Goal: Task Accomplishment & Management: Manage account settings

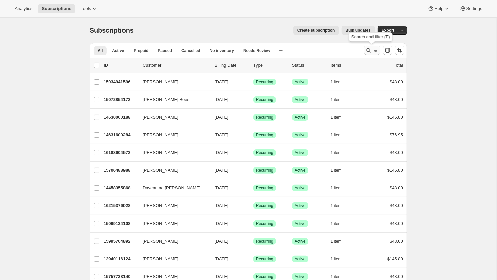
click at [366, 48] on icon "Search and filter results" at bounding box center [369, 50] width 7 height 7
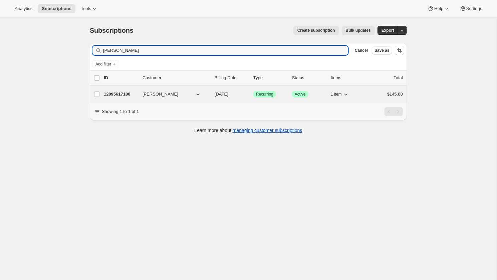
type input "[PERSON_NAME]"
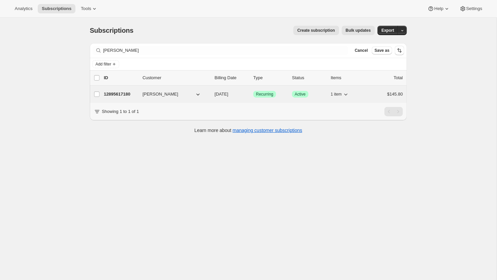
click at [114, 91] on p "12895617180" at bounding box center [120, 94] width 33 height 7
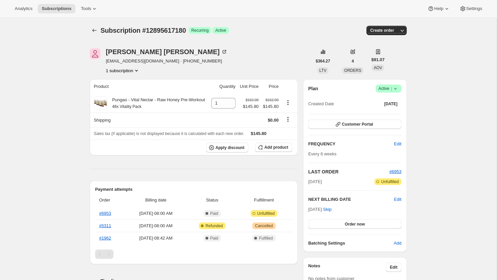
scroll to position [37, 0]
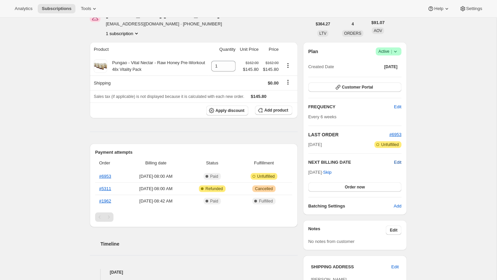
click at [400, 163] on span "Edit" at bounding box center [397, 162] width 7 height 7
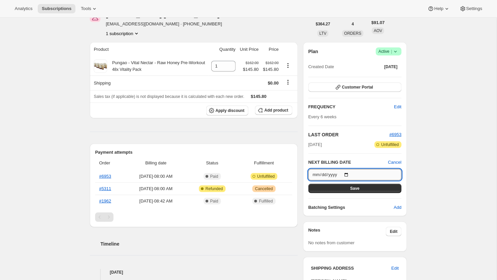
click at [318, 172] on input "2025-11-25" at bounding box center [355, 174] width 93 height 11
click at [324, 172] on input "2025-12-25" at bounding box center [355, 174] width 93 height 11
type input "2025-12-15"
click at [426, 169] on div "Subscription #12895617180. This page is ready Subscription #12895617180 Success…" at bounding box center [248, 247] width 497 height 532
click at [380, 189] on button "Save" at bounding box center [355, 188] width 93 height 9
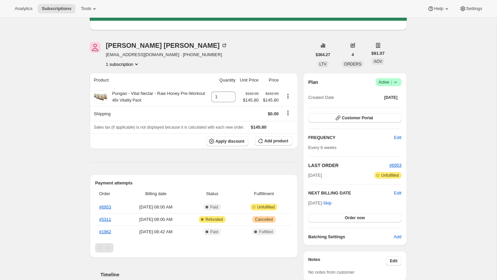
scroll to position [21, 0]
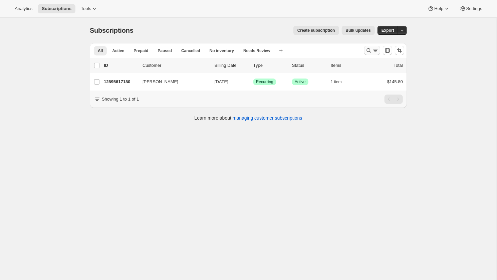
click at [371, 48] on icon "Search and filter results" at bounding box center [369, 50] width 7 height 7
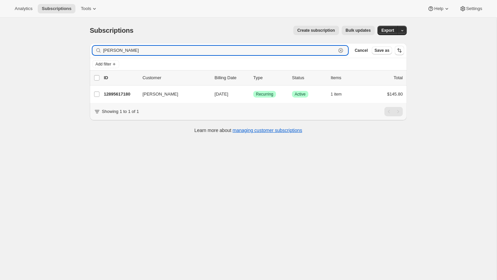
drag, startPoint x: 148, startPoint y: 48, endPoint x: 80, endPoint y: 48, distance: 67.4
click at [80, 48] on div "Subscriptions. This page is ready Subscriptions Create subscription Bulk update…" at bounding box center [248, 158] width 497 height 280
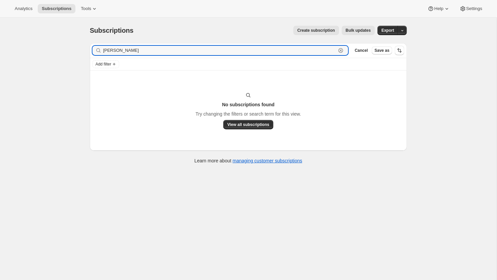
type input "[PERSON_NAME]"
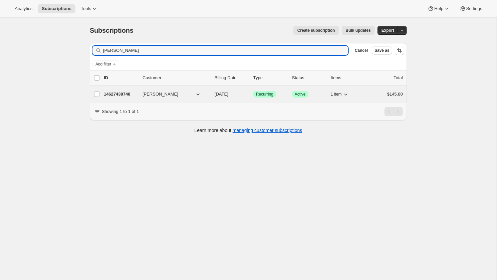
click at [119, 97] on div "14627438748 [PERSON_NAME] [DATE] Success Recurring Success Active 1 item $145.80" at bounding box center [253, 93] width 299 height 9
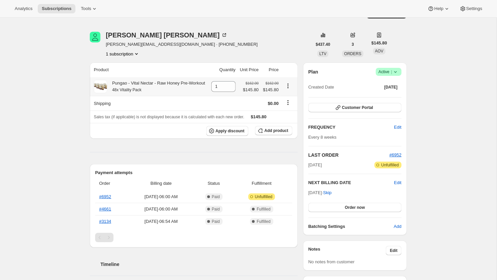
scroll to position [16, 0]
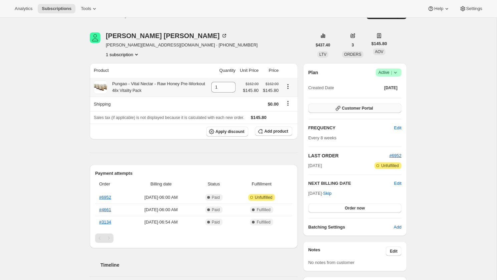
click at [389, 106] on button "Customer Portal" at bounding box center [355, 108] width 93 height 9
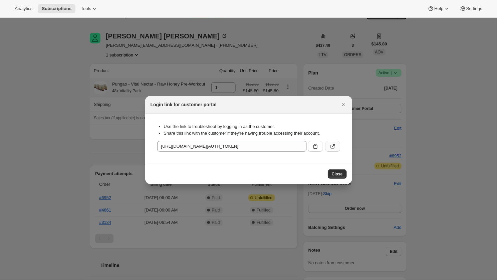
click at [333, 147] on icon ":r4a:" at bounding box center [333, 146] width 7 height 7
